Goal: Obtain resource: Obtain resource

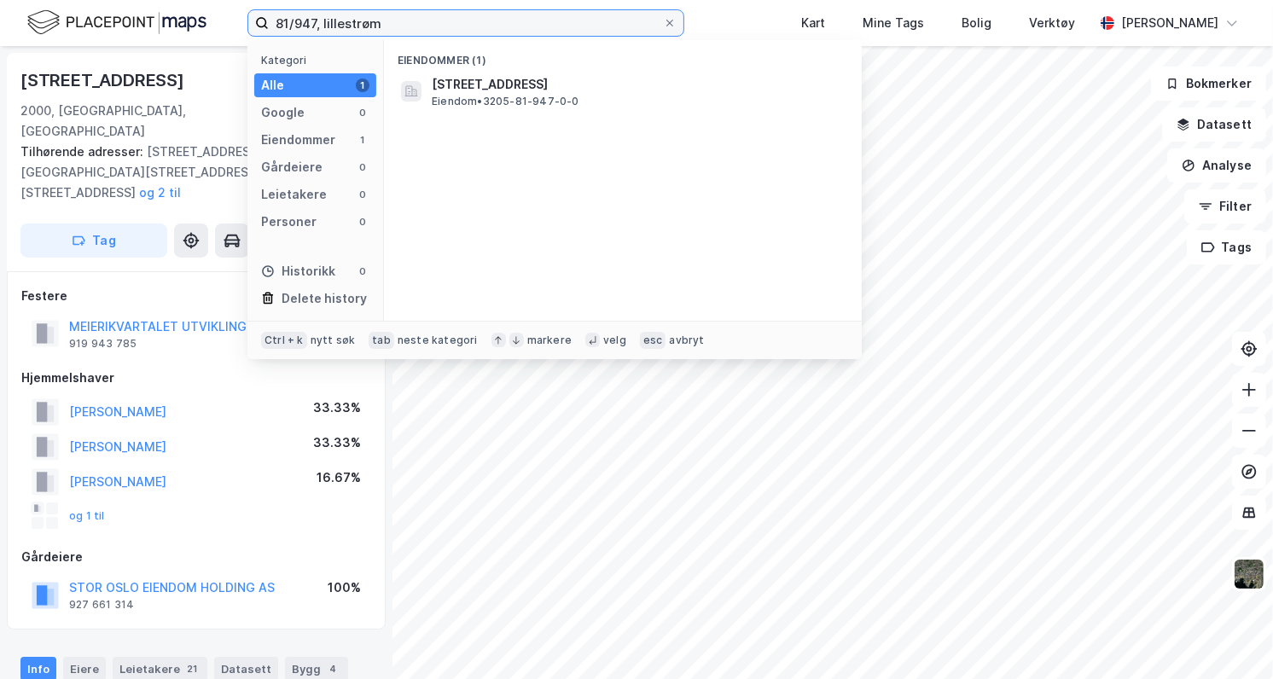
drag, startPoint x: 407, startPoint y: 22, endPoint x: 264, endPoint y: 28, distance: 142.6
click at [264, 28] on label "81/947, lillestrøm" at bounding box center [465, 22] width 437 height 27
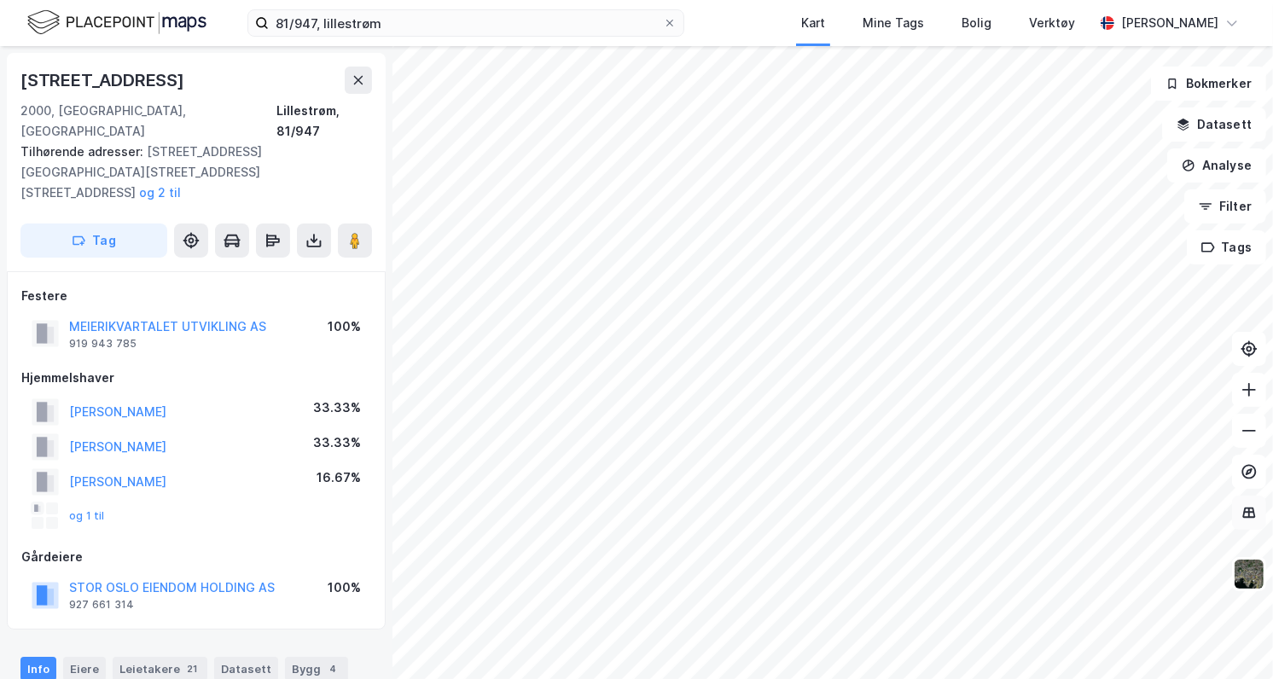
scroll to position [1, 0]
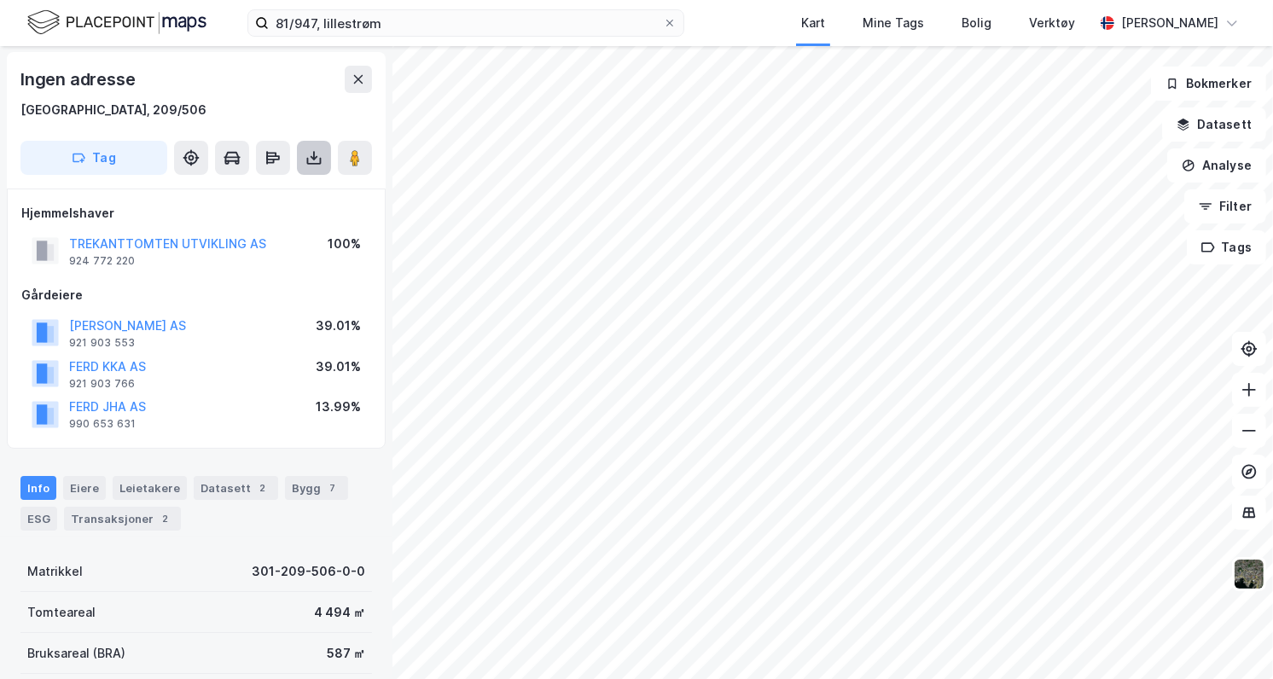
click at [312, 150] on icon at bounding box center [313, 157] width 17 height 17
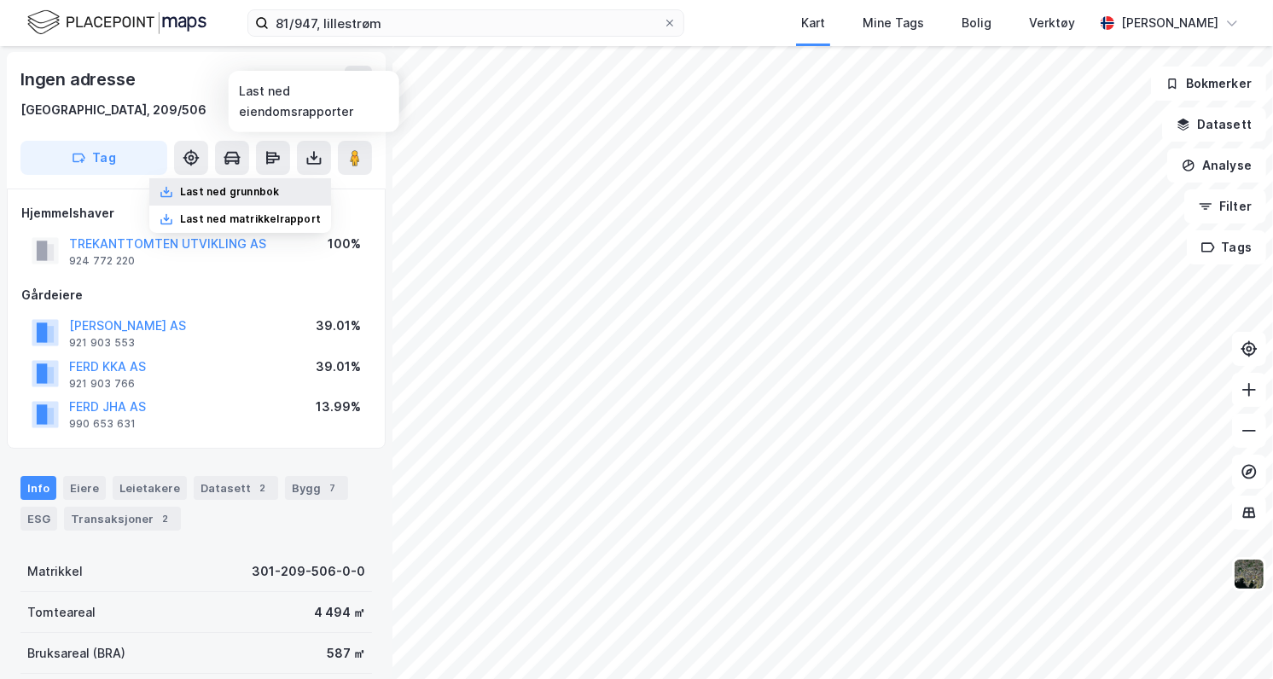
click at [239, 183] on div "Last ned grunnbok" at bounding box center [240, 191] width 182 height 27
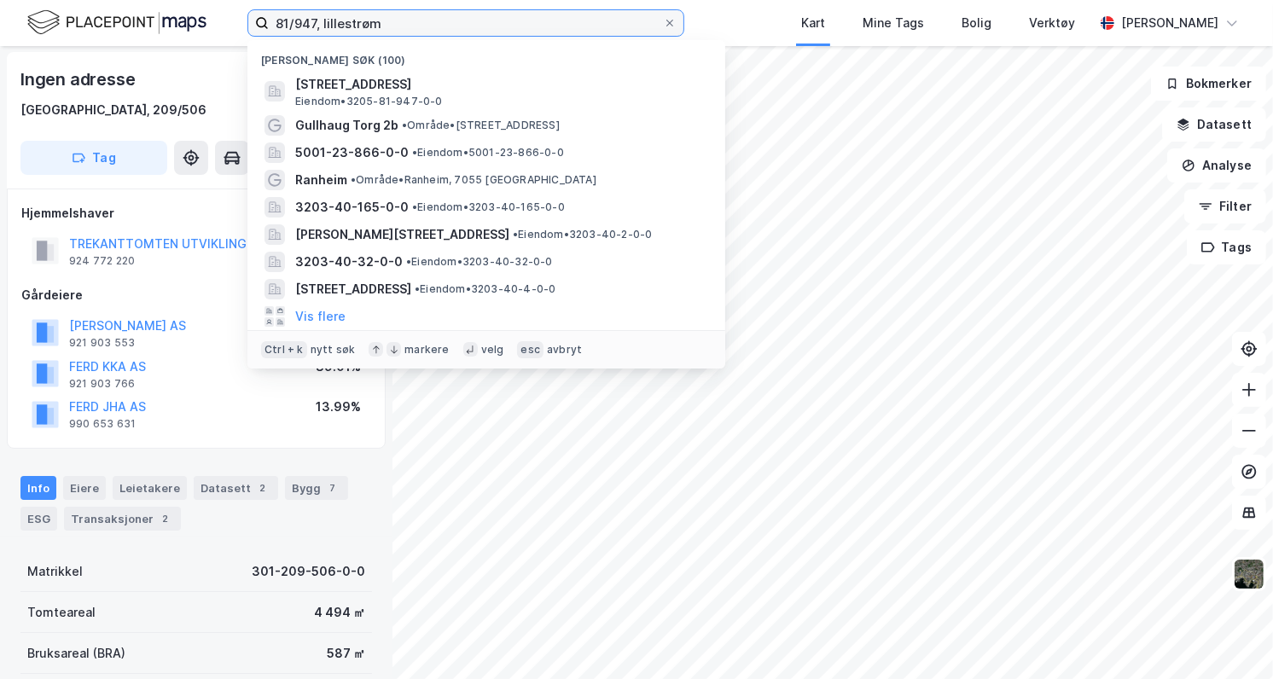
drag, startPoint x: 387, startPoint y: 20, endPoint x: 227, endPoint y: 28, distance: 160.6
click at [227, 28] on div "81/947, [PERSON_NAME] søk (100) [STREET_ADDRESS], LILLESTRØM Eiendom • 3205-81-…" at bounding box center [636, 23] width 1273 height 46
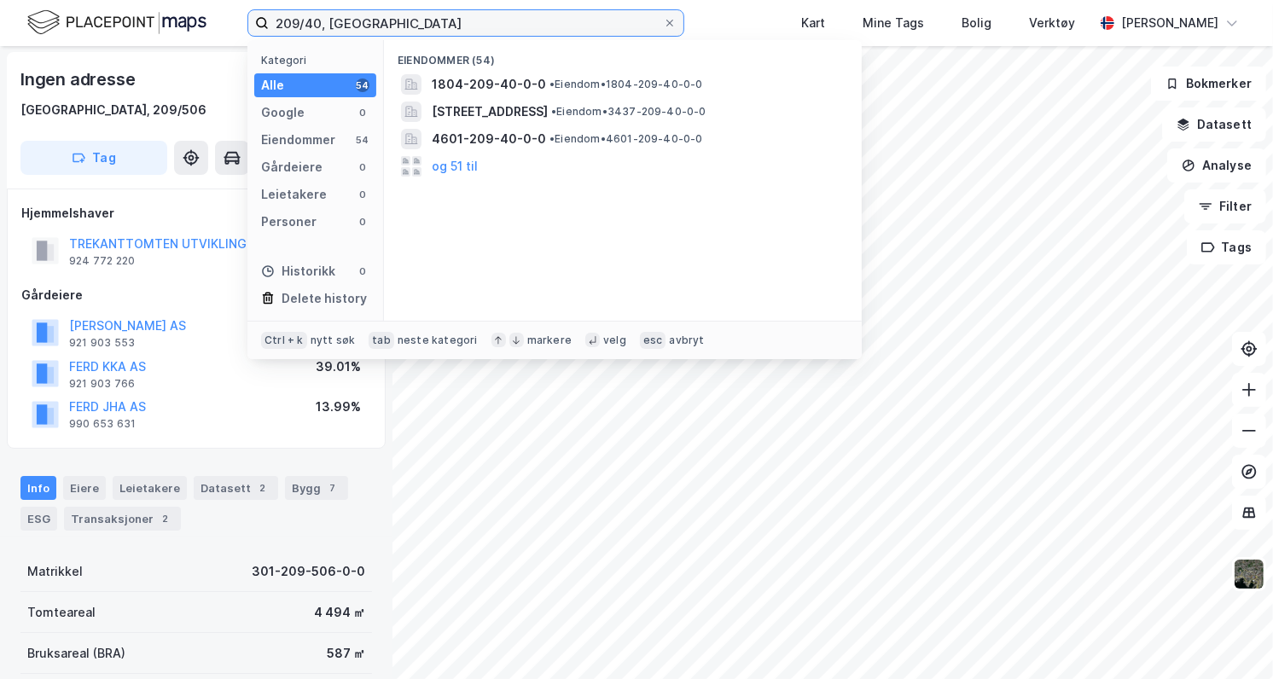
type input "209/40, [GEOGRAPHIC_DATA]"
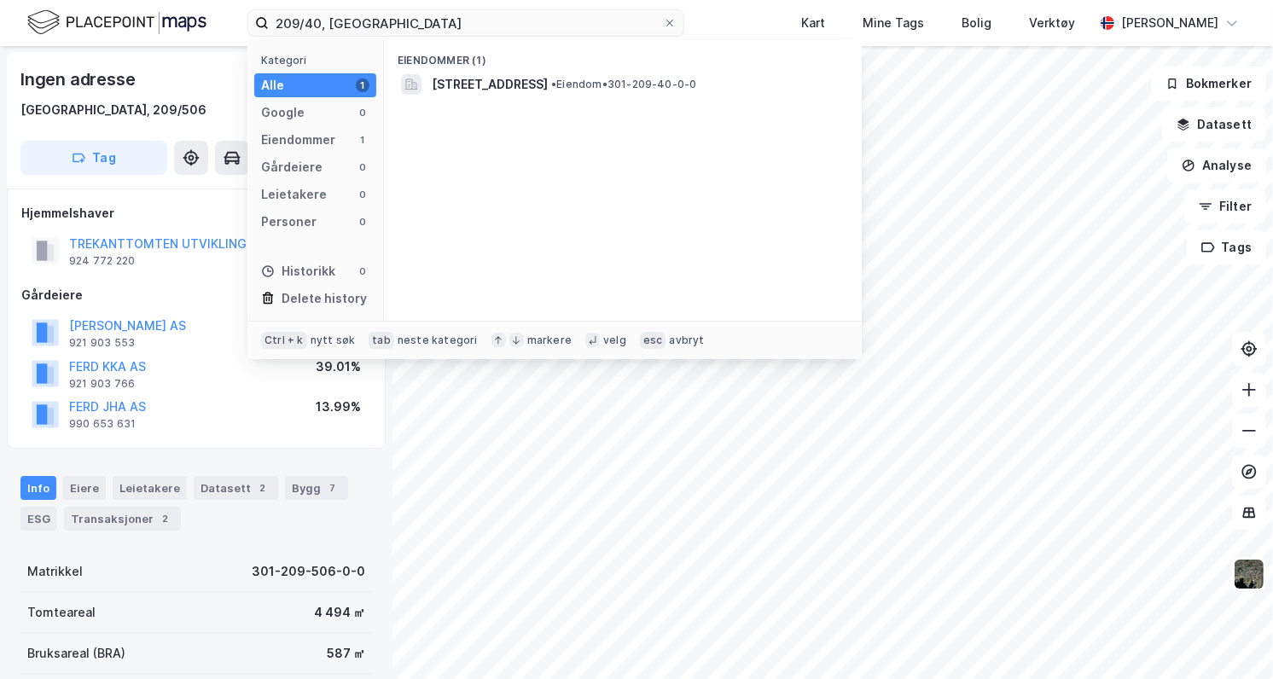
click at [506, 57] on div "Eiendommer (1)" at bounding box center [623, 55] width 478 height 31
click at [503, 73] on div "[STREET_ADDRESS] • Eiendom • 301-209-40-0-0" at bounding box center [623, 84] width 450 height 27
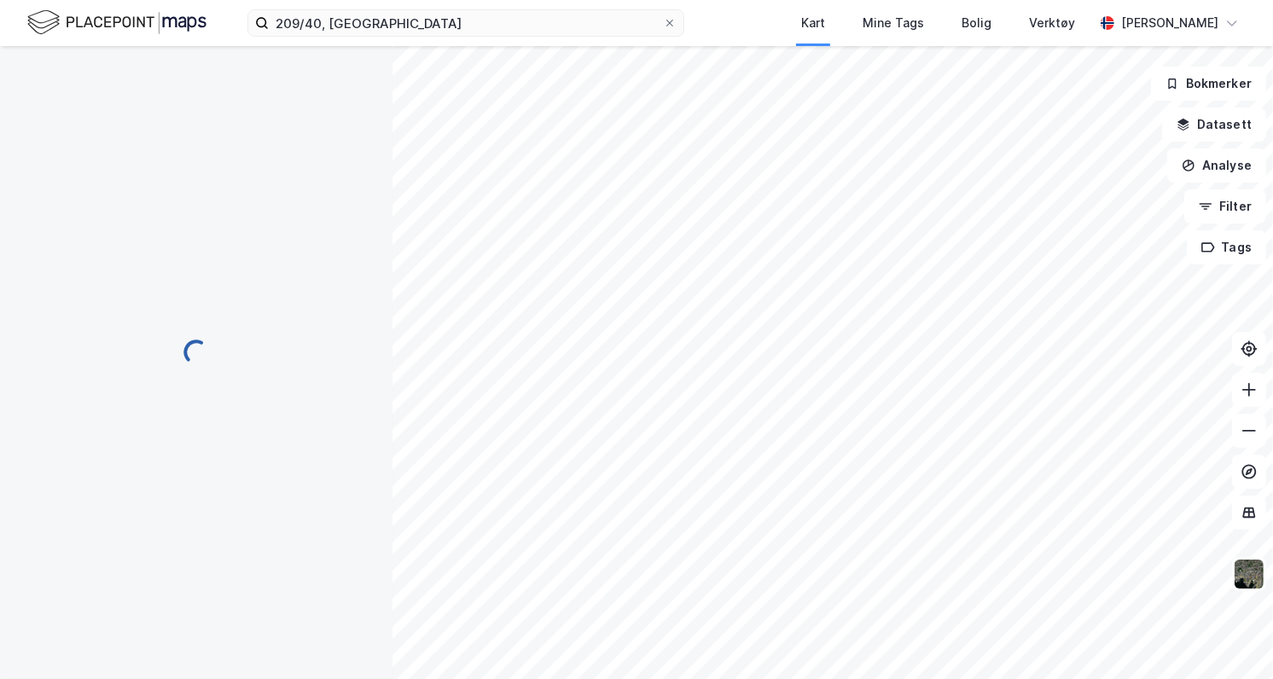
scroll to position [1, 0]
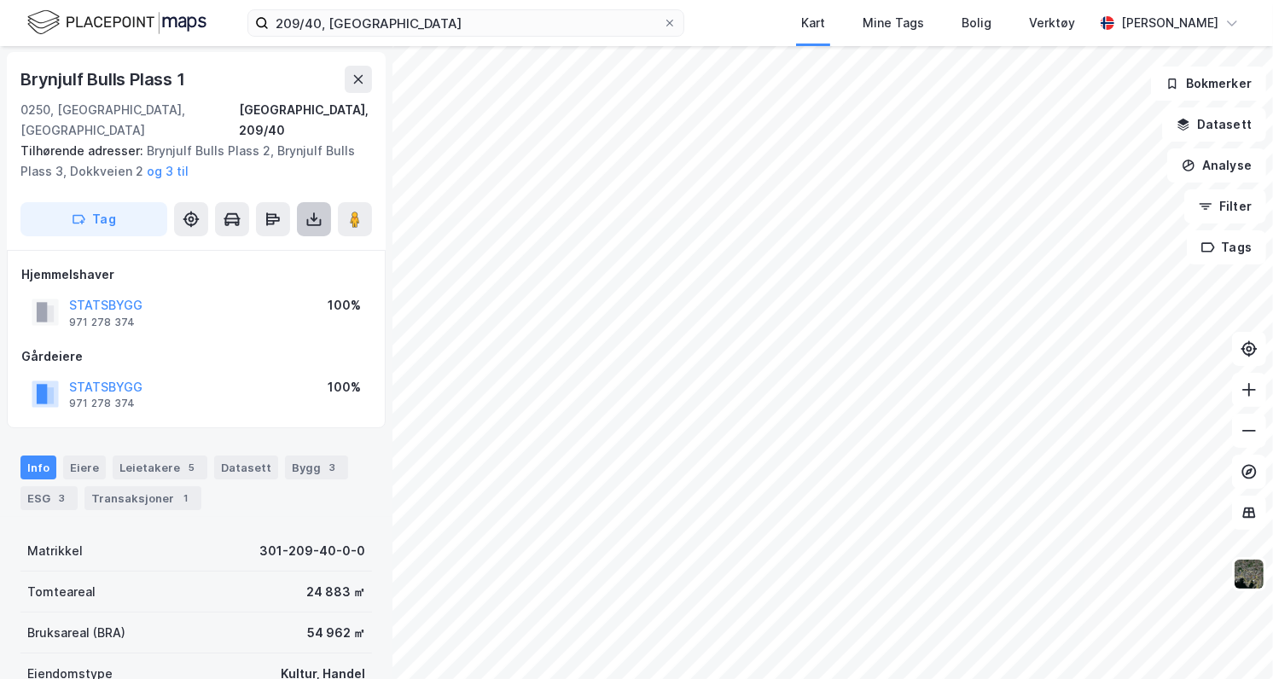
click at [307, 211] on icon at bounding box center [313, 219] width 17 height 17
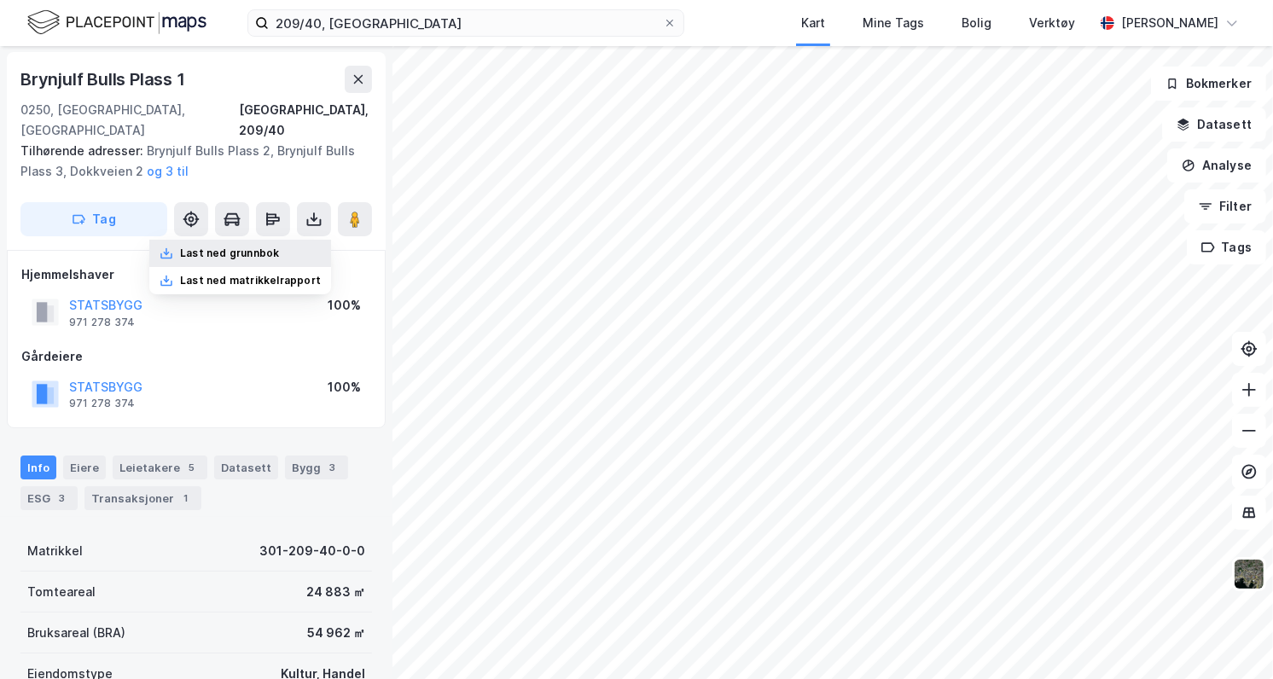
click at [250, 247] on div "Last ned grunnbok" at bounding box center [229, 254] width 99 height 14
